Goal: Transaction & Acquisition: Purchase product/service

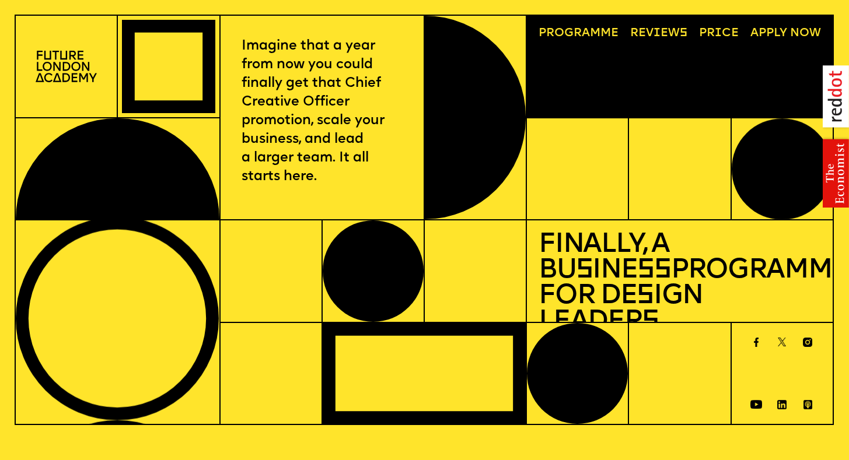
click at [583, 40] on link "Progr a mme" at bounding box center [579, 33] width 92 height 23
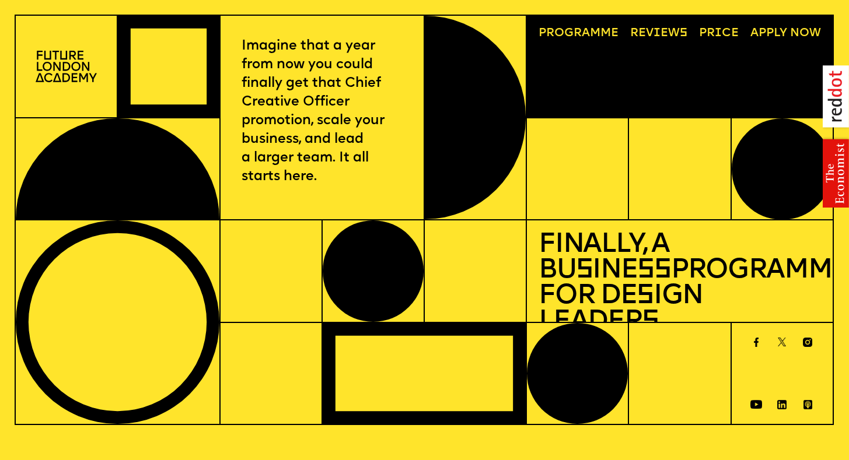
click at [713, 32] on link "Price" at bounding box center [718, 33] width 51 height 23
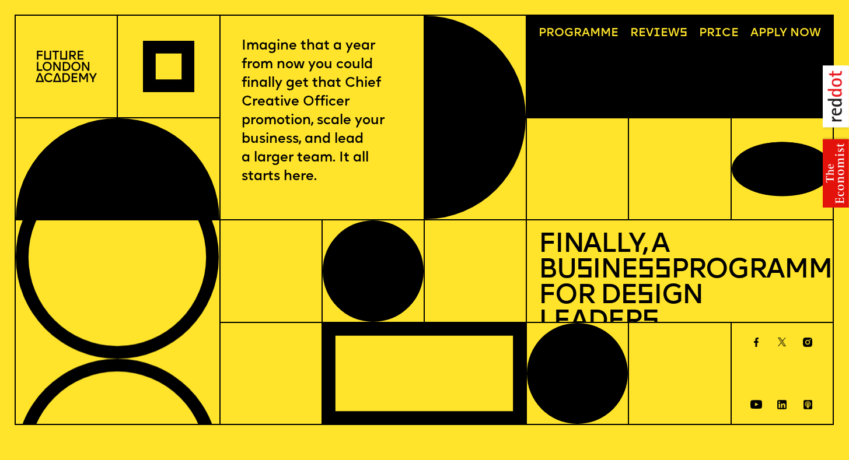
click at [587, 37] on span "a" at bounding box center [586, 33] width 8 height 12
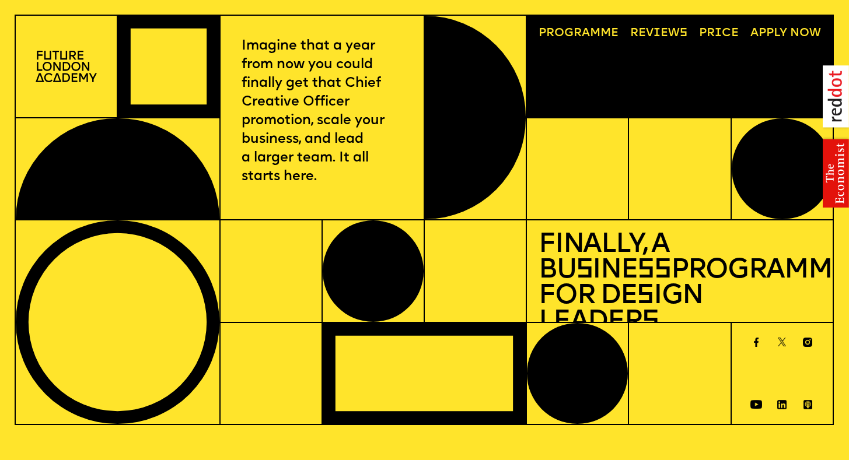
click at [58, 62] on img at bounding box center [66, 66] width 61 height 31
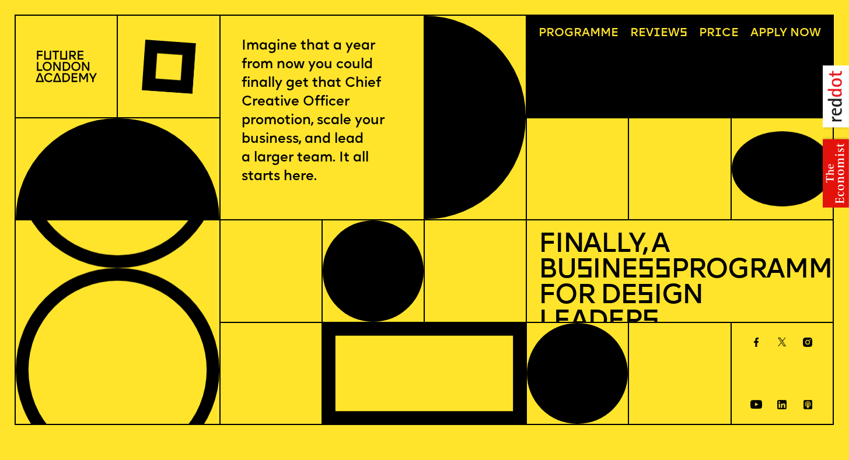
click at [58, 62] on img at bounding box center [66, 66] width 61 height 31
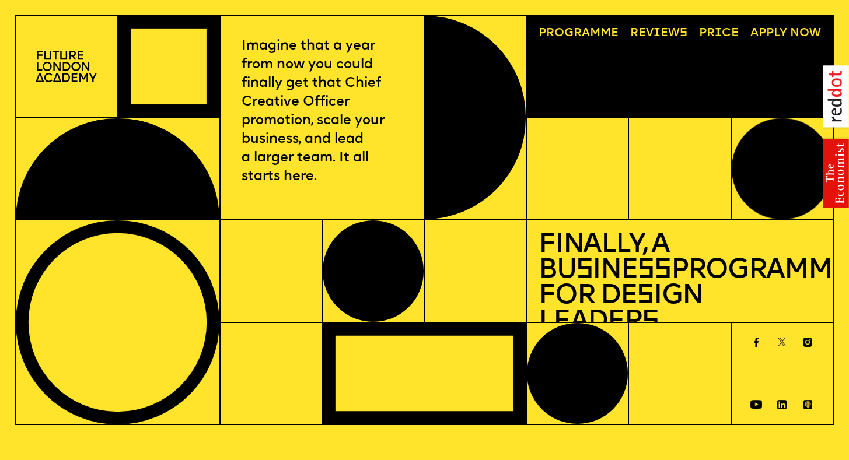
click at [62, 65] on img at bounding box center [66, 66] width 61 height 31
click at [557, 30] on link "Progr a mme" at bounding box center [579, 33] width 92 height 23
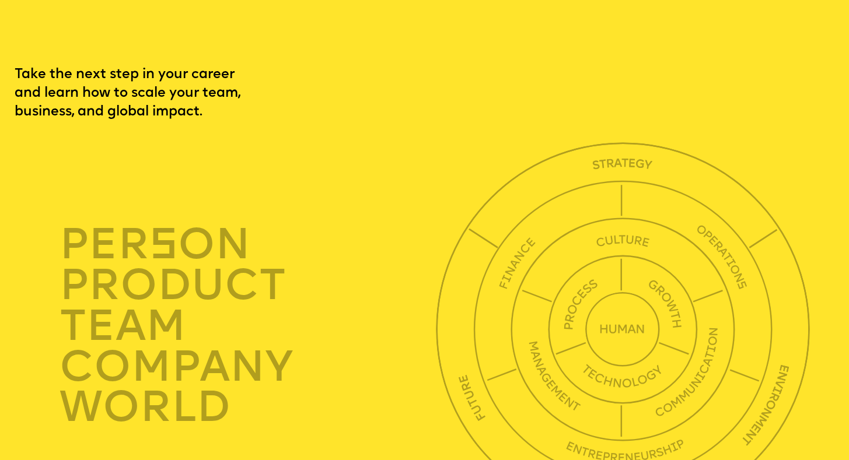
scroll to position [2903, 0]
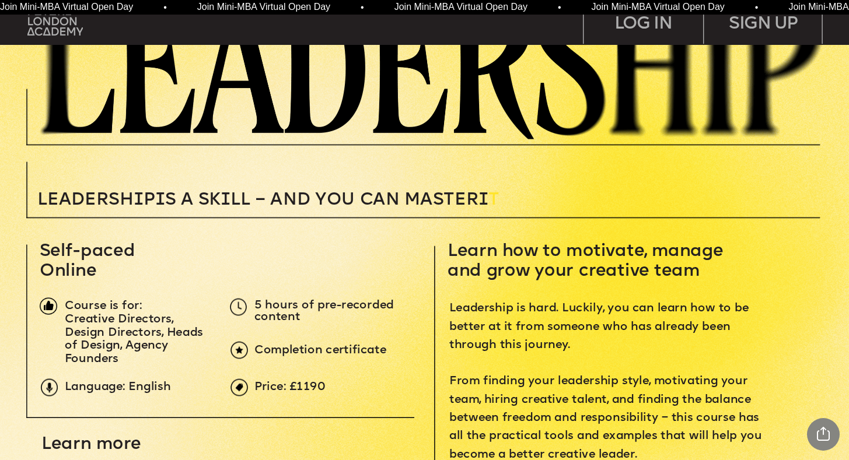
scroll to position [188, 0]
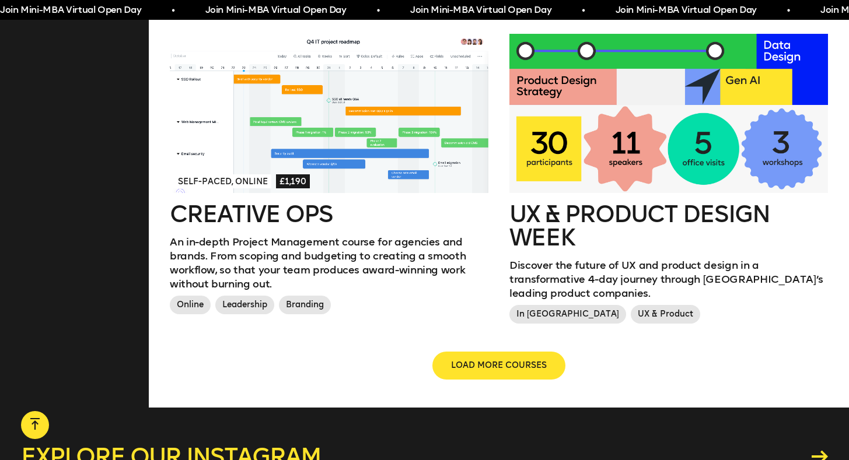
scroll to position [1297, 0]
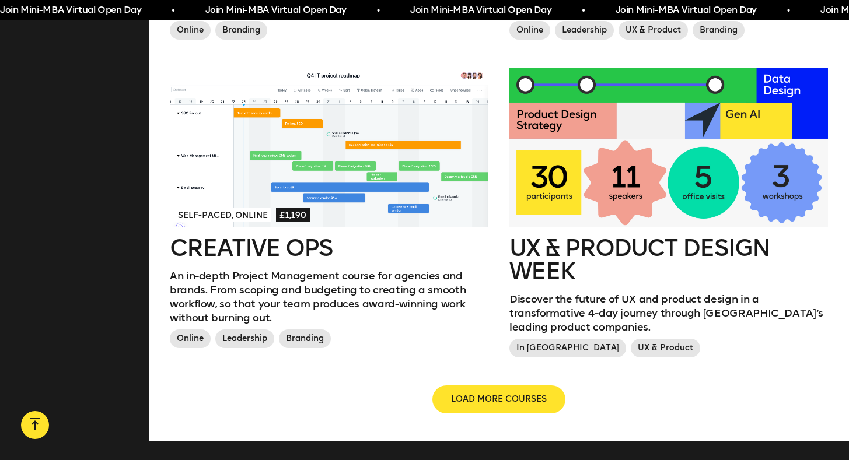
click at [538, 339] on span "In London" at bounding box center [567, 348] width 117 height 19
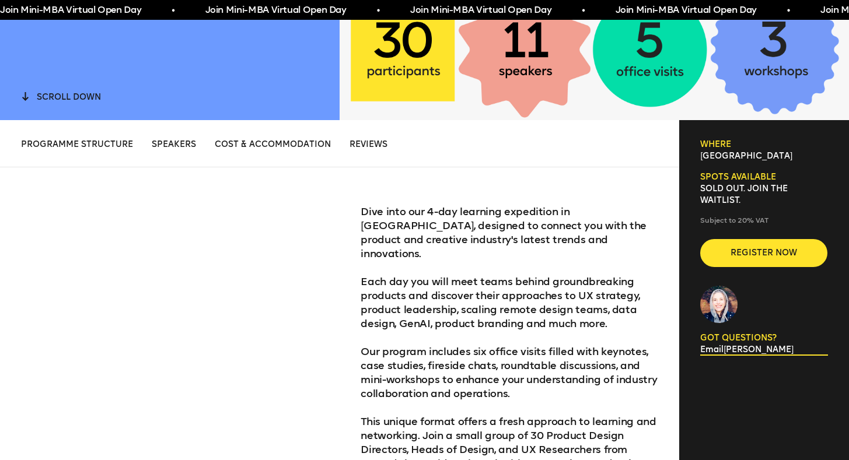
scroll to position [352, 0]
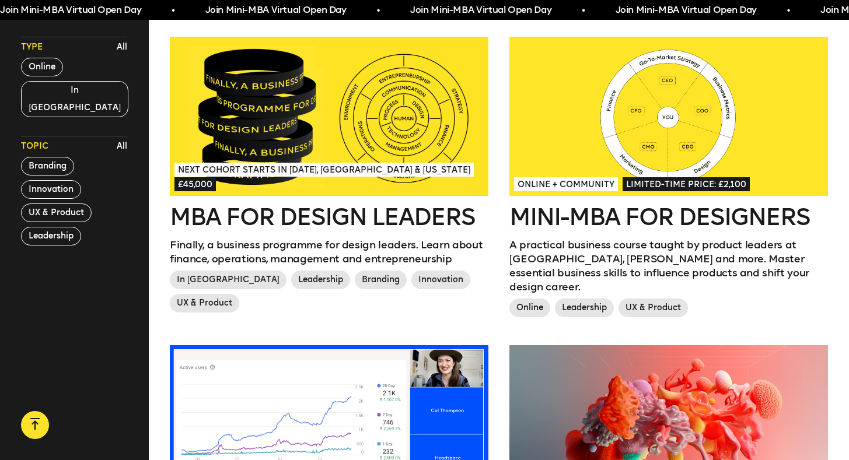
scroll to position [1297, 0]
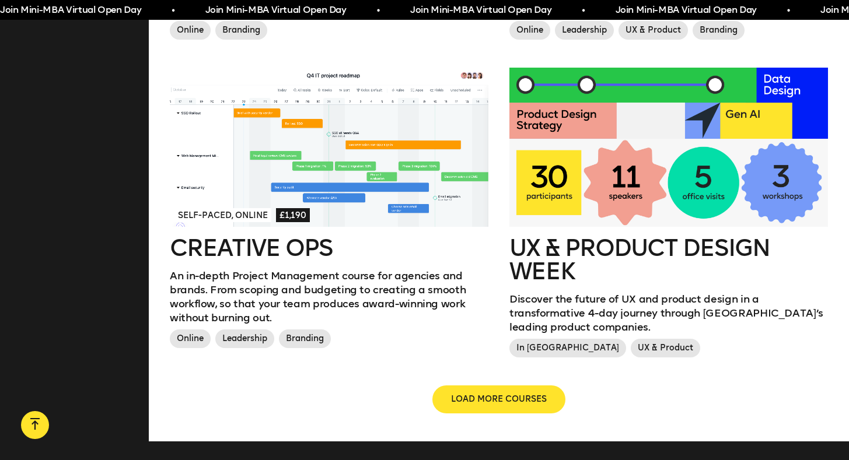
click at [249, 247] on h2 "Creative Ops" at bounding box center [329, 247] width 318 height 23
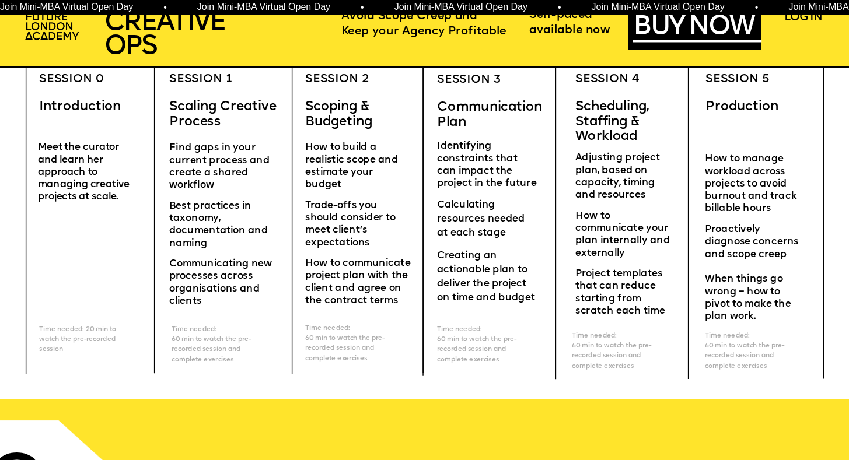
scroll to position [3508, 0]
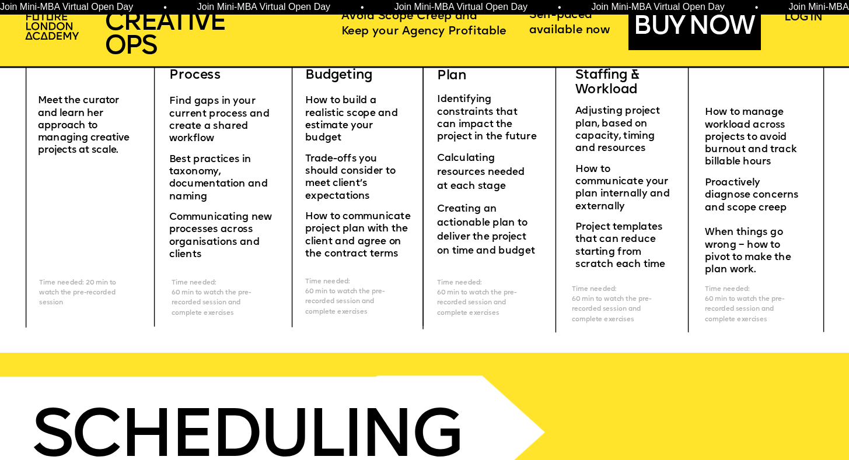
click at [715, 33] on link "BUY NOW" at bounding box center [697, 28] width 128 height 25
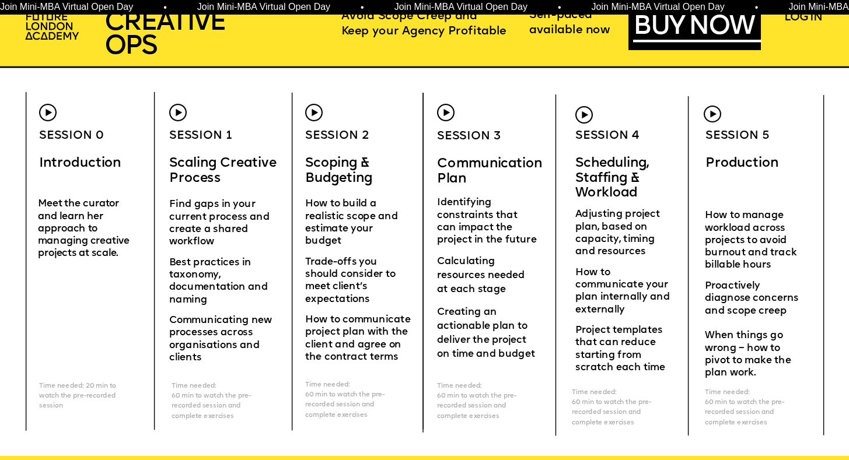
scroll to position [3405, 0]
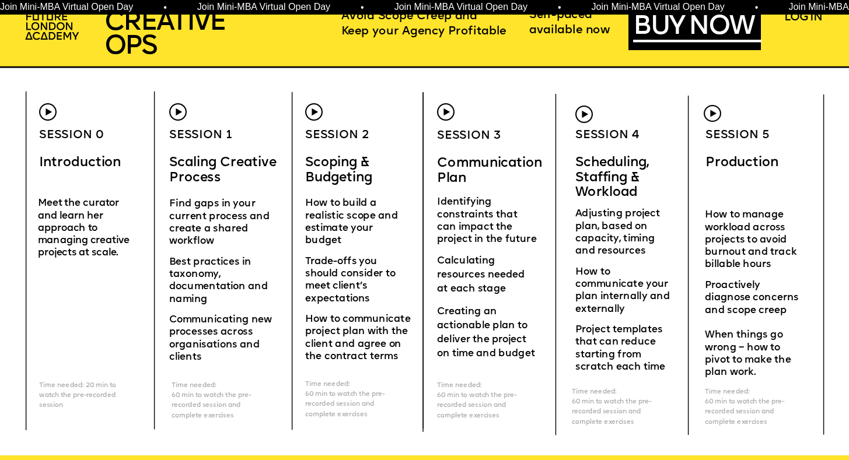
click at [709, 439] on div "CREATIVE OPERatioNS FOR AGENCIES SCHEDULING STAFFING WORKLOAD I really liked th…" at bounding box center [424, 333] width 849 height 7476
click at [675, 31] on link "BUY NOW" at bounding box center [697, 28] width 128 height 25
